Goal: Book appointment/travel/reservation

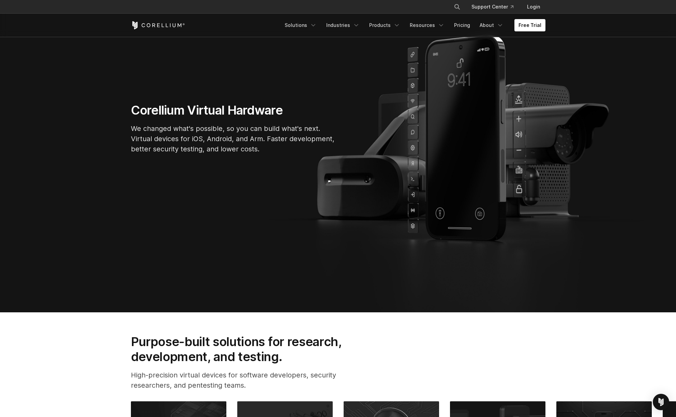
scroll to position [104, 0]
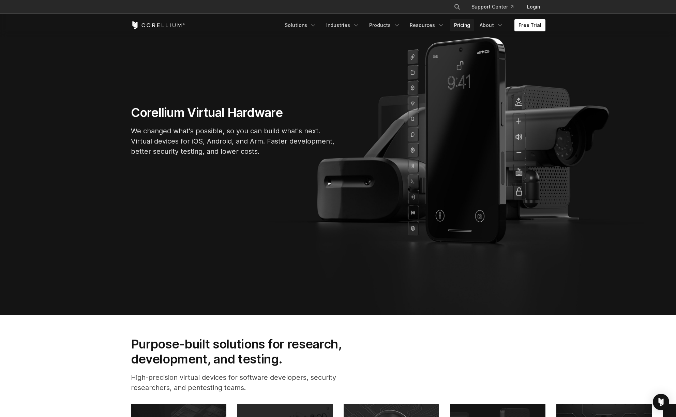
click at [464, 24] on link "Pricing" at bounding box center [462, 25] width 24 height 12
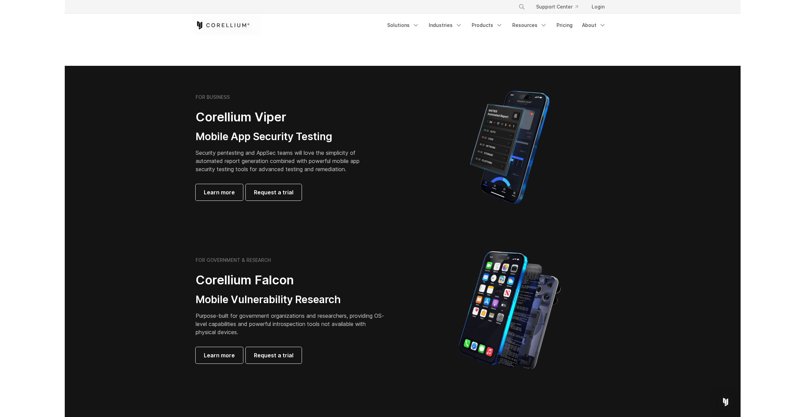
scroll to position [103, 0]
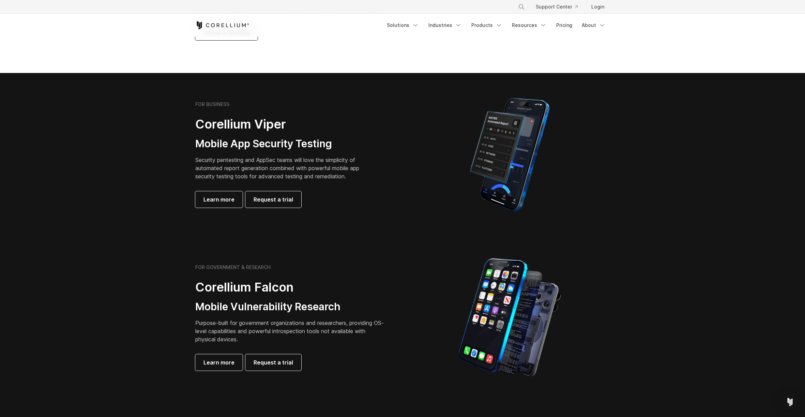
click at [441, 51] on section "Pricing & Trials We provide solutions for businesses, research teams, community…" at bounding box center [402, 3] width 805 height 139
click at [564, 25] on link "Pricing" at bounding box center [564, 25] width 24 height 12
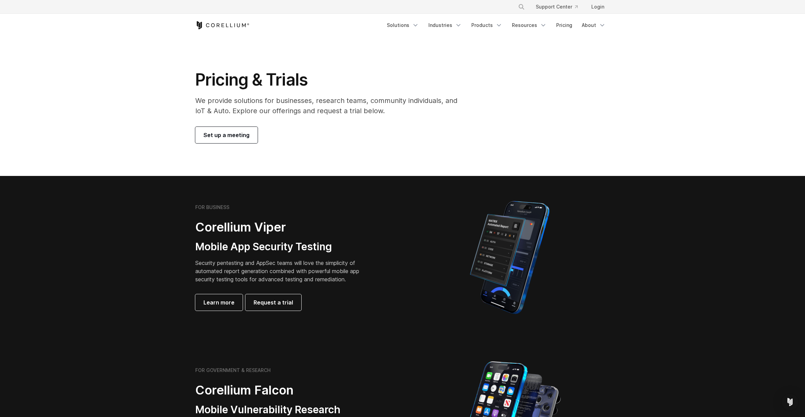
click at [226, 135] on span "Set up a meeting" at bounding box center [227, 135] width 46 height 8
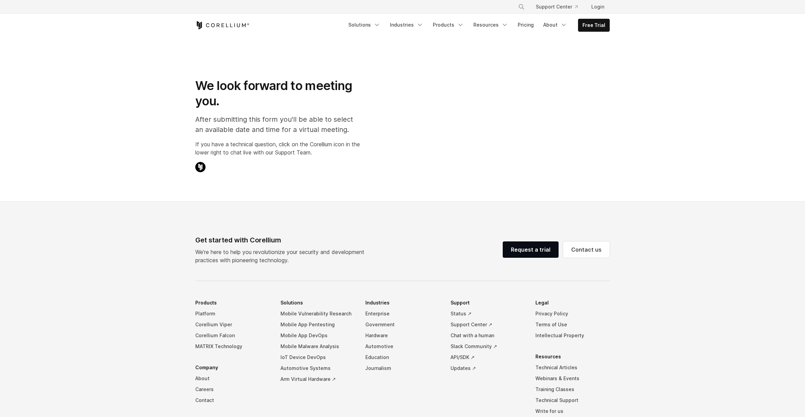
select select "**"
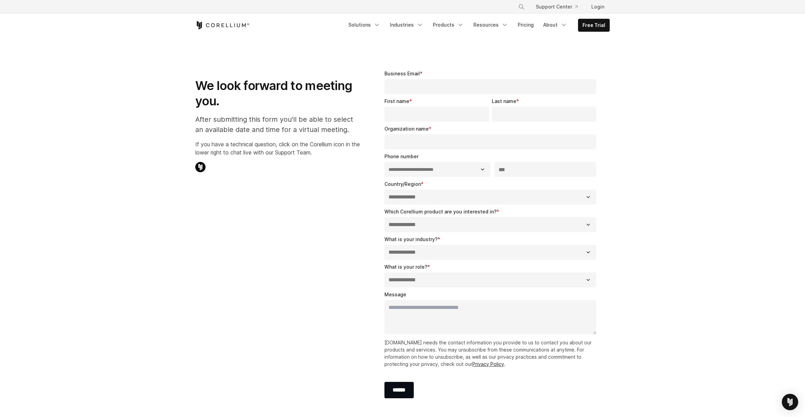
click at [219, 24] on icon "Corellium Home" at bounding box center [222, 25] width 54 height 8
